Goal: Task Accomplishment & Management: Use online tool/utility

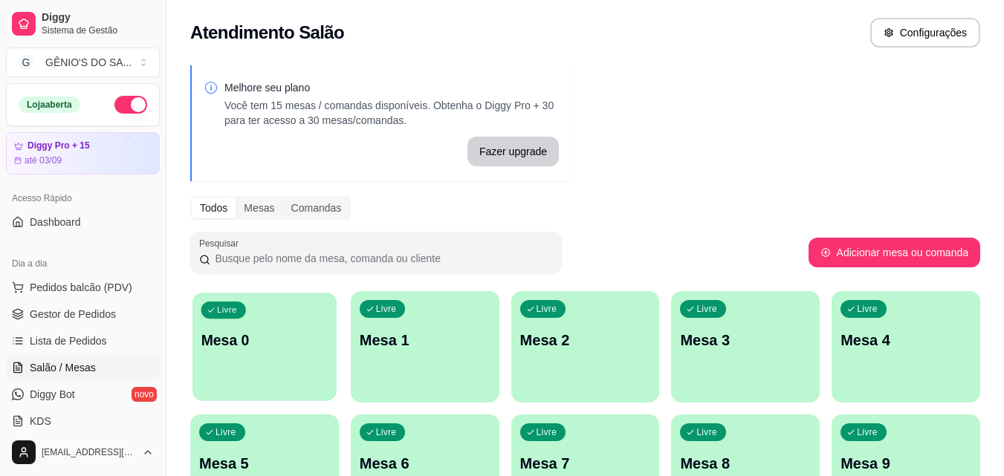
click at [300, 338] on p "Mesa 0" at bounding box center [264, 341] width 127 height 20
click at [372, 333] on p "Mesa 1" at bounding box center [425, 340] width 131 height 21
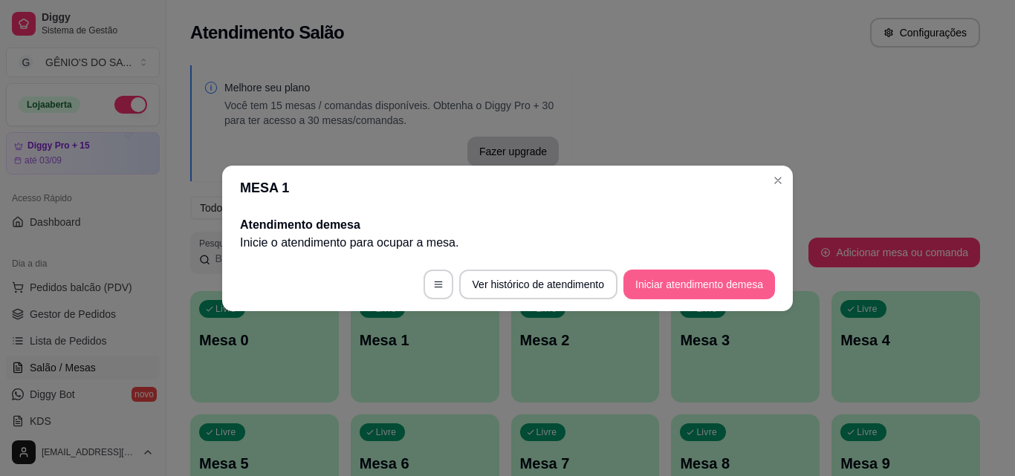
click at [657, 282] on button "Iniciar atendimento de mesa" at bounding box center [699, 285] width 152 height 30
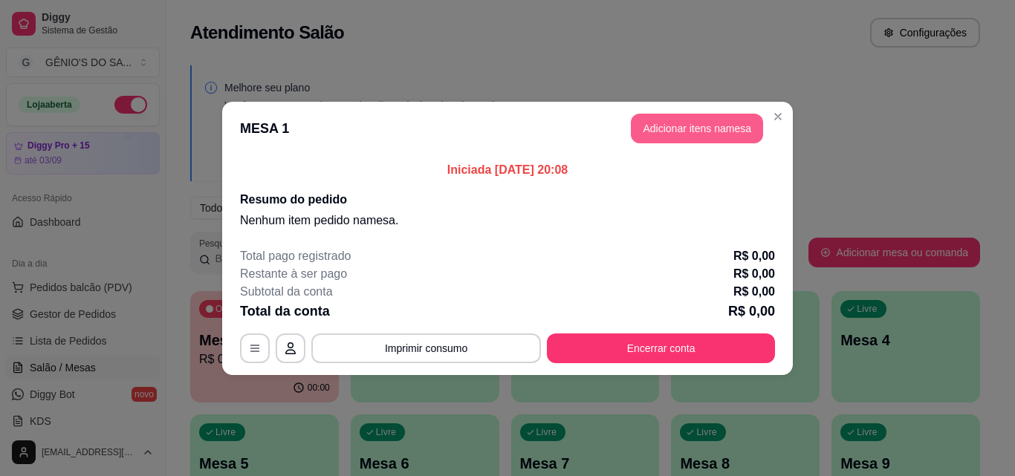
click at [693, 129] on button "Adicionar itens na mesa" at bounding box center [697, 129] width 132 height 30
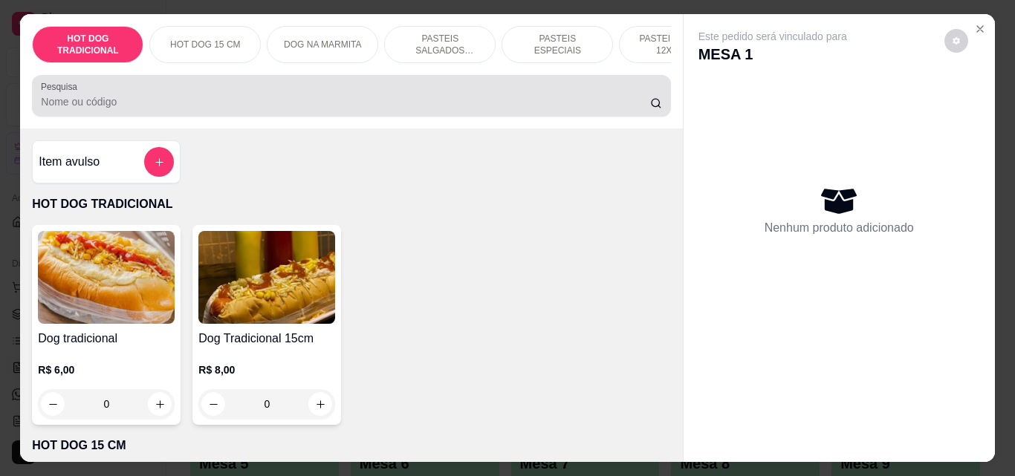
click at [107, 109] on input "Pesquisa" at bounding box center [345, 101] width 609 height 15
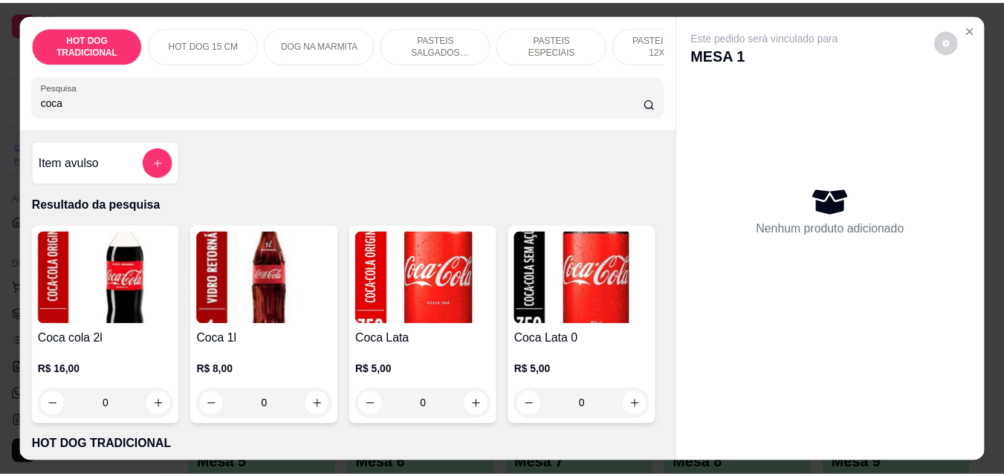
scroll to position [74, 0]
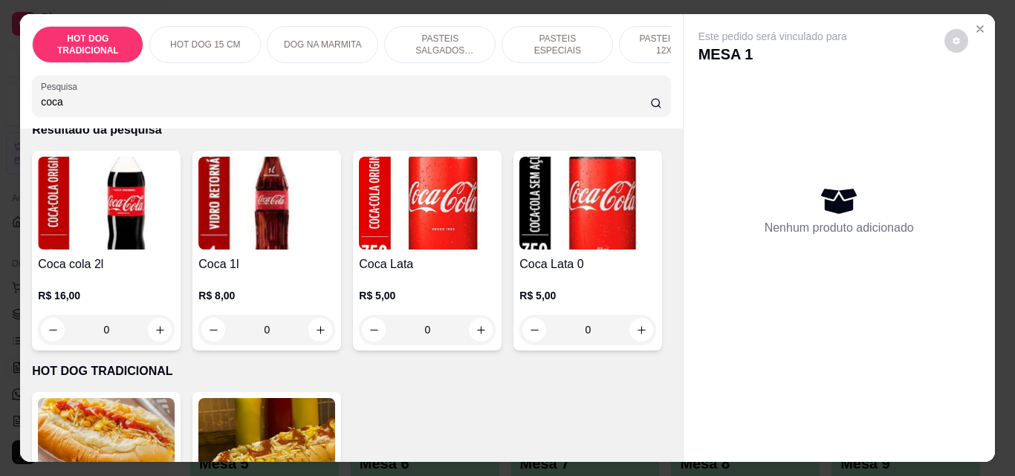
type input "coca"
click at [406, 202] on img at bounding box center [427, 203] width 137 height 93
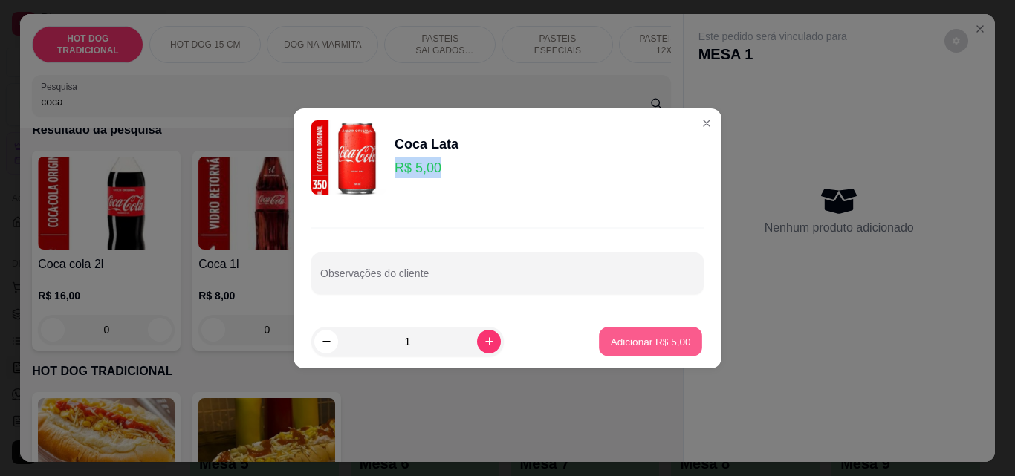
click at [610, 348] on p "Adicionar R$ 5,00" at bounding box center [650, 341] width 80 height 14
type input "1"
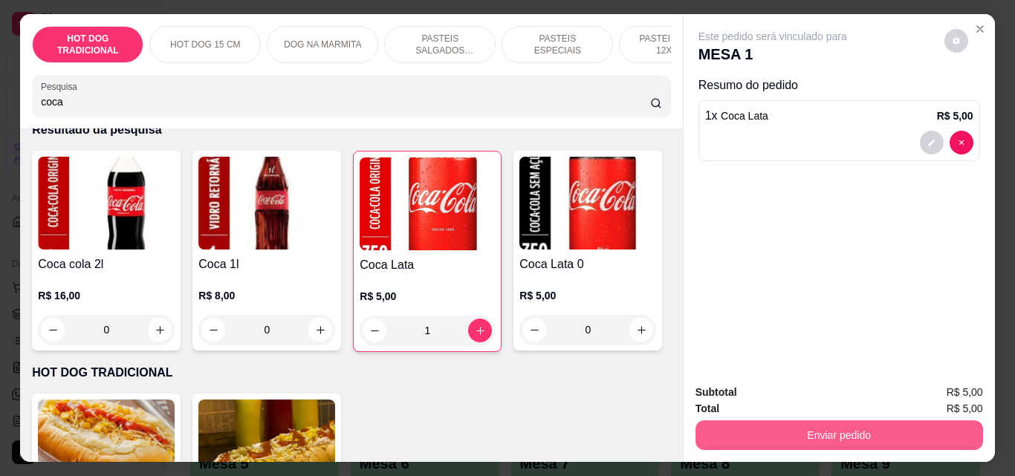
click at [809, 435] on button "Enviar pedido" at bounding box center [839, 436] width 288 height 30
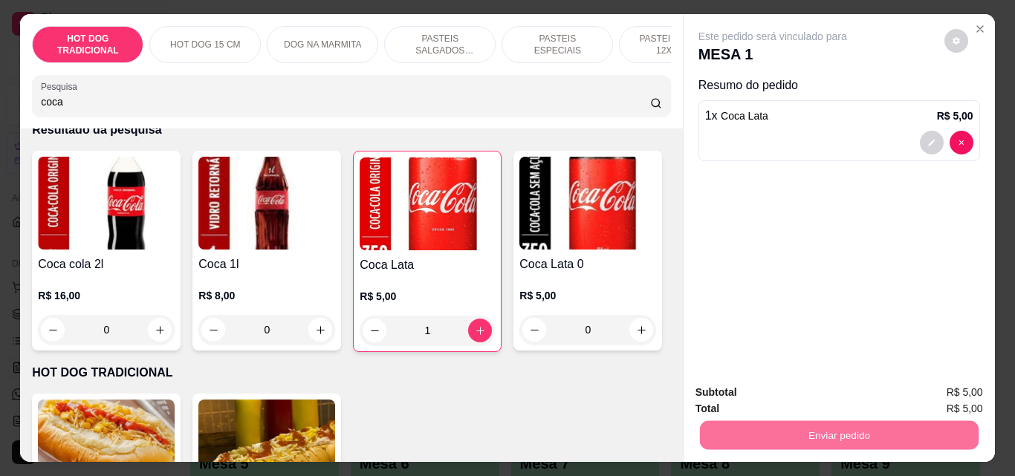
click at [822, 392] on button "Não registrar e enviar pedido" at bounding box center [790, 392] width 150 height 27
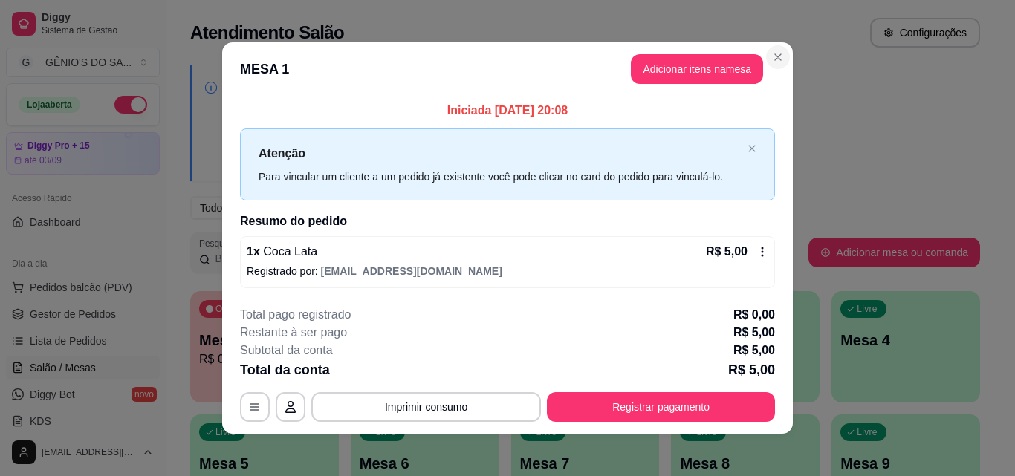
click at [773, 59] on div "Melhore seu plano Você tem 15 mesas / comandas disponíveis. Obtenha o Diggy Pro…" at bounding box center [584, 361] width 837 height 611
